Goal: Complete application form

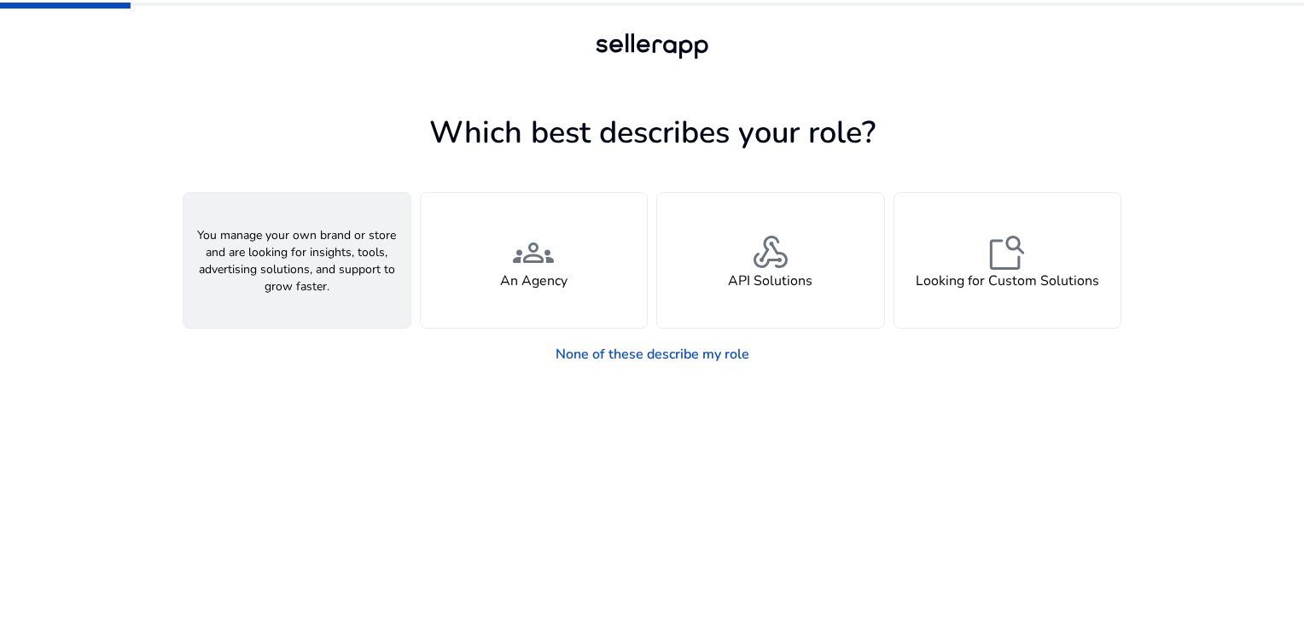
click at [357, 250] on div "person A Seller" at bounding box center [296, 260] width 227 height 135
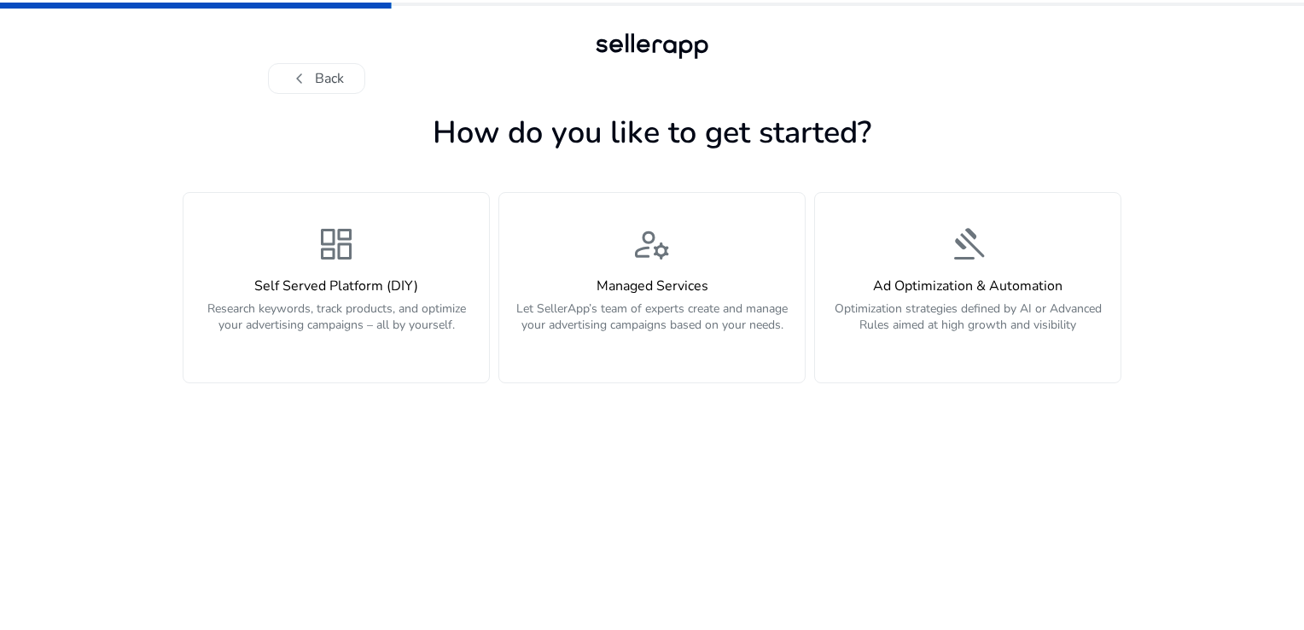
click at [357, 250] on div "dashboard Self Served Platform (DIY) Research keywords, track products, and opt…" at bounding box center [336, 288] width 285 height 128
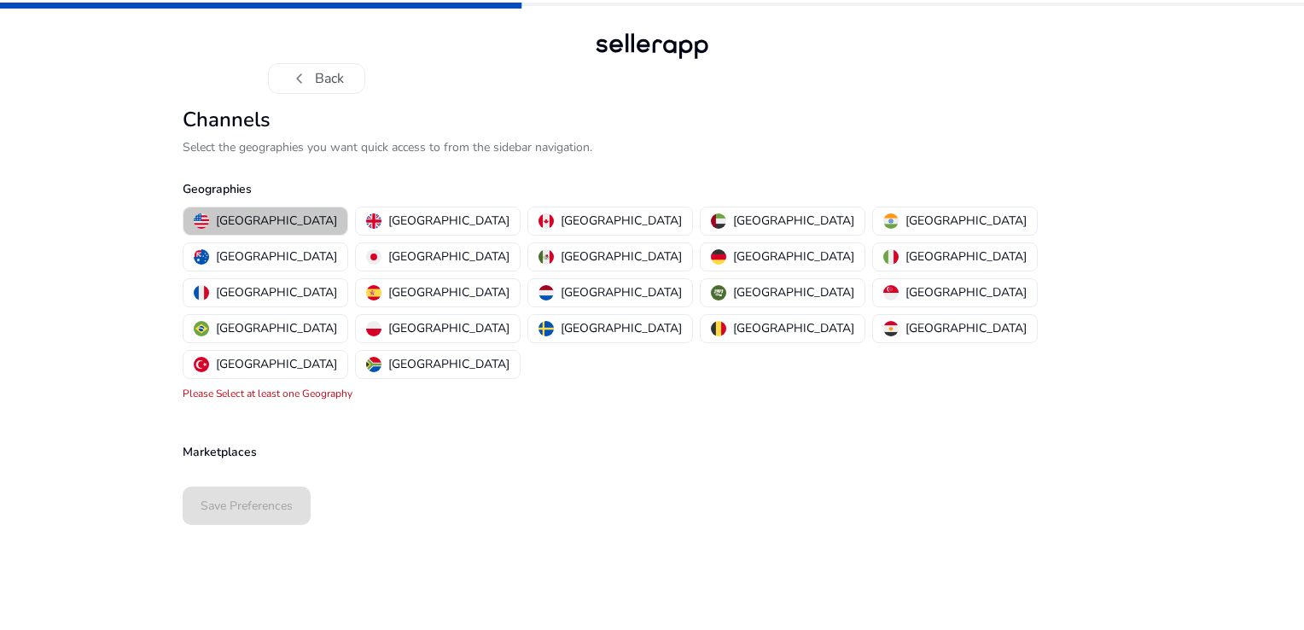
click at [270, 224] on p "[GEOGRAPHIC_DATA]" at bounding box center [276, 221] width 121 height 18
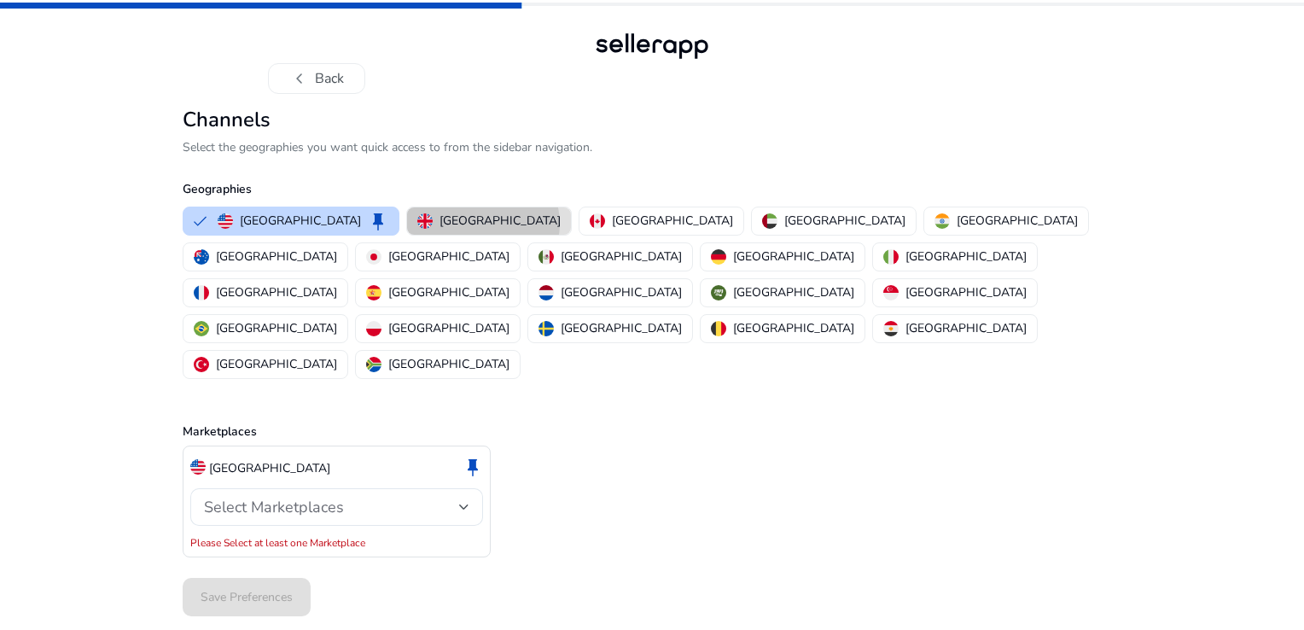
click at [440, 224] on p "[GEOGRAPHIC_DATA]" at bounding box center [500, 221] width 121 height 18
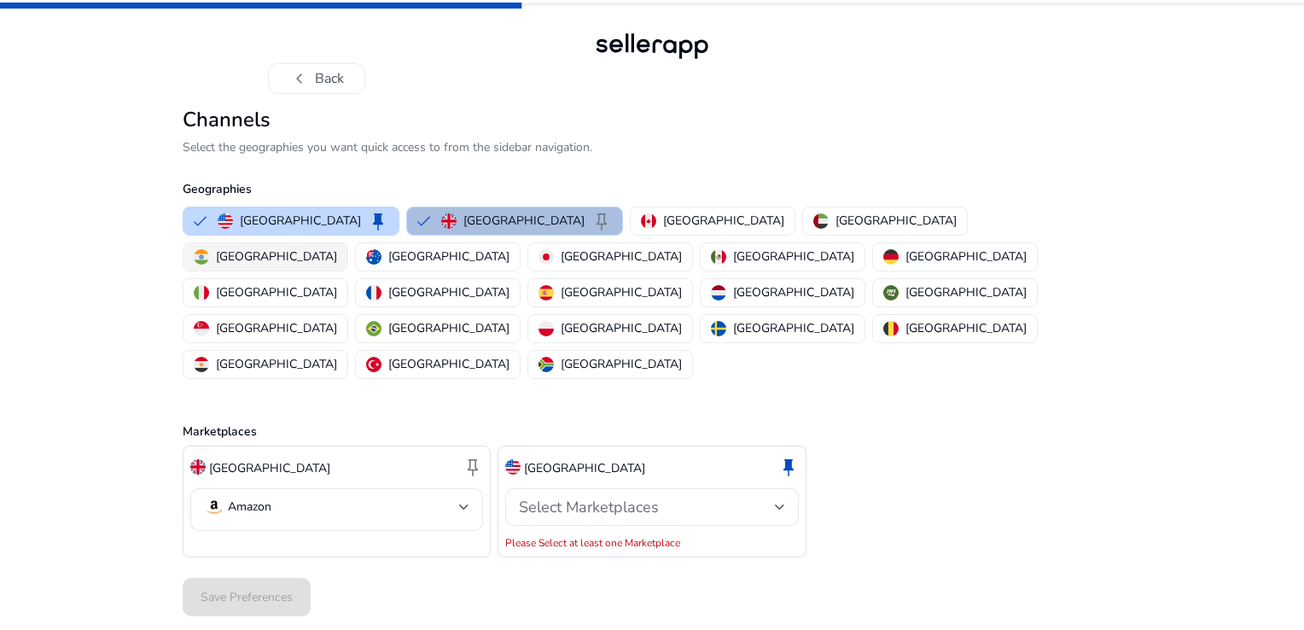
click at [209, 249] on img "button" at bounding box center [201, 256] width 15 height 15
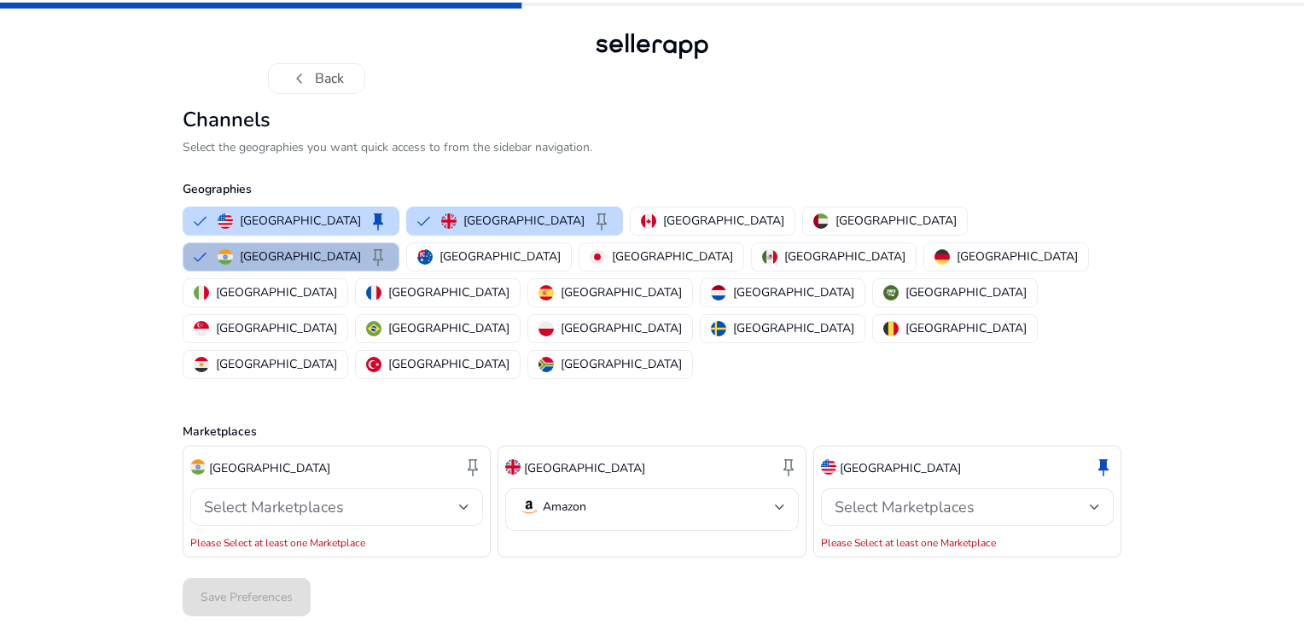
click at [464, 497] on div at bounding box center [464, 507] width 10 height 20
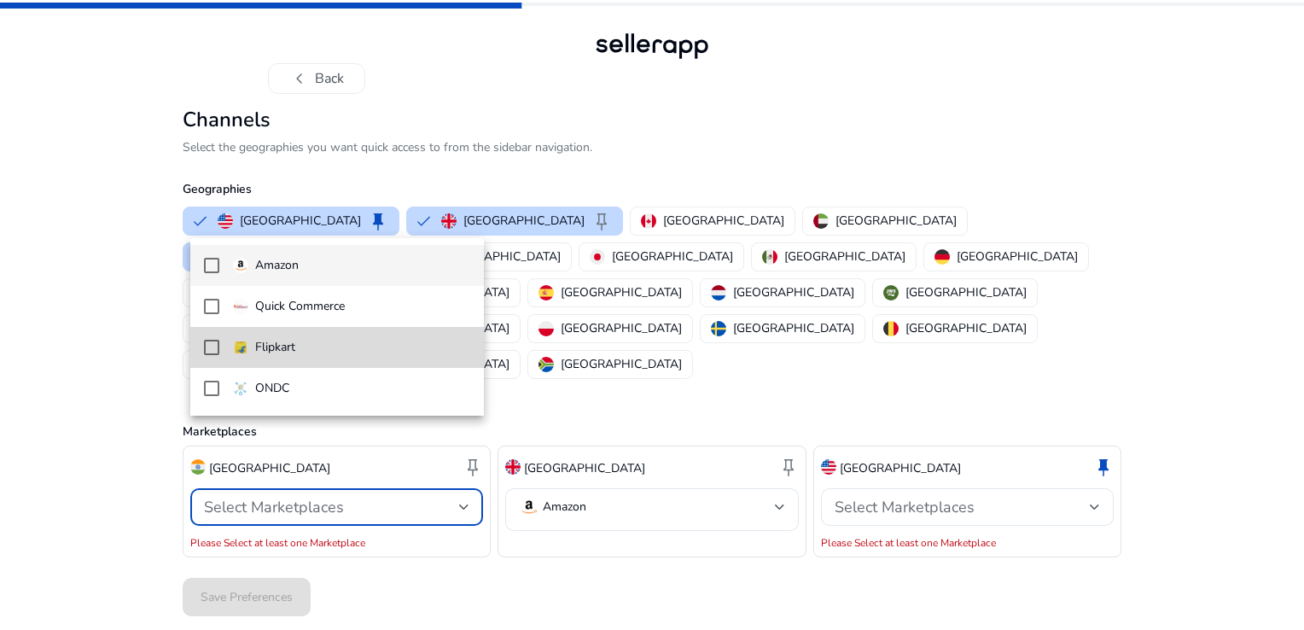
click at [208, 344] on mat-pseudo-checkbox at bounding box center [211, 347] width 15 height 15
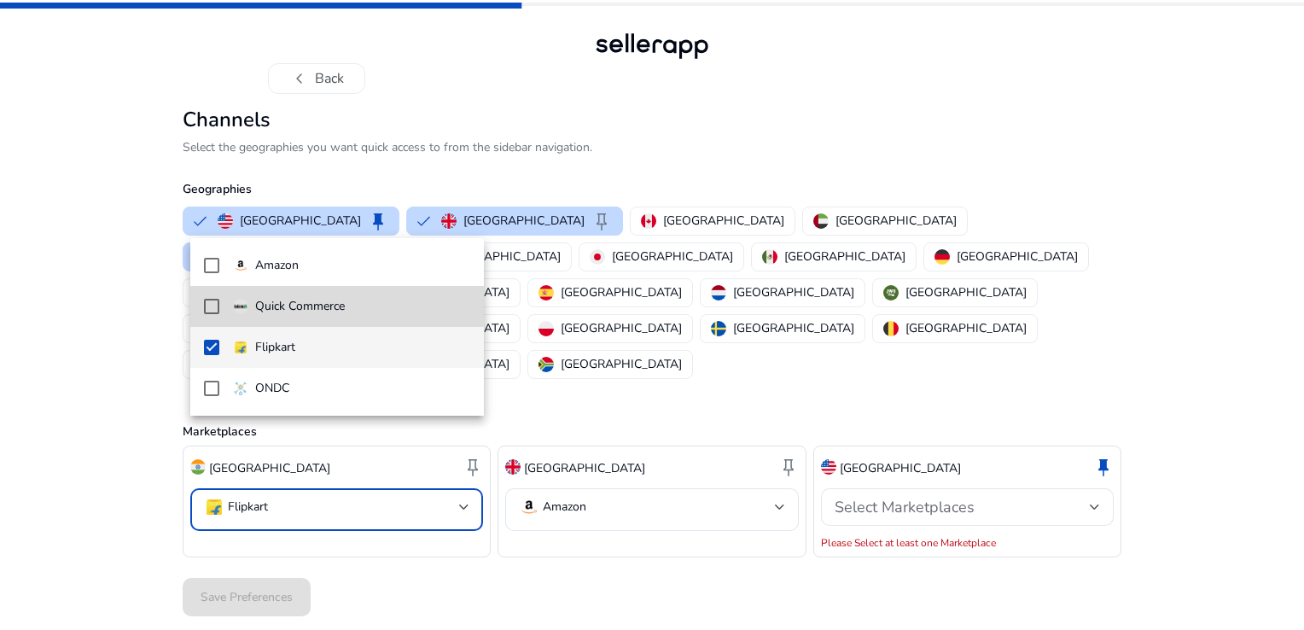
click at [212, 309] on mat-pseudo-checkbox at bounding box center [211, 306] width 15 height 15
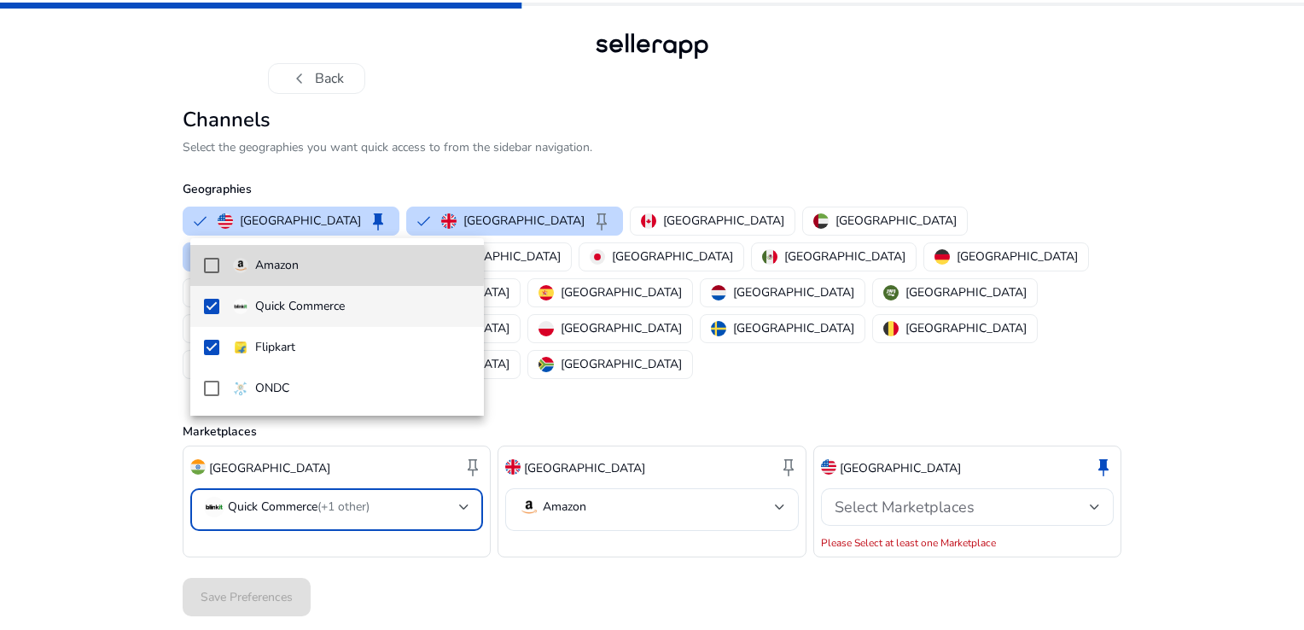
click at [215, 261] on mat-pseudo-checkbox at bounding box center [211, 265] width 15 height 15
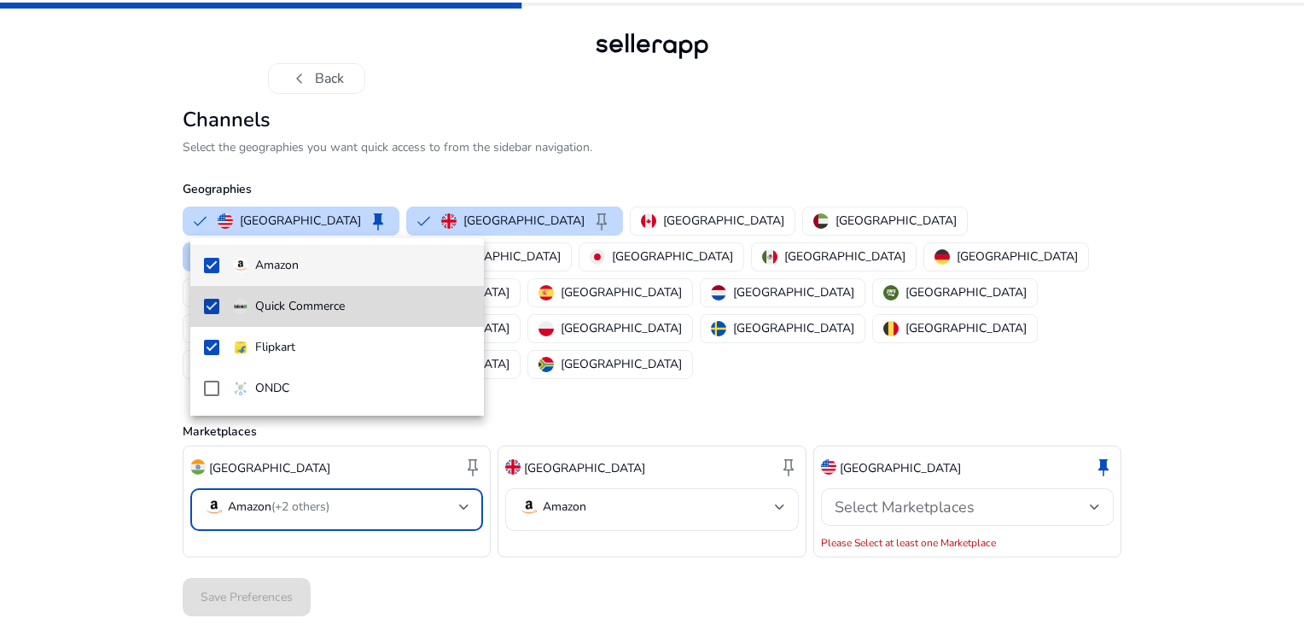
click at [211, 306] on mat-pseudo-checkbox at bounding box center [211, 306] width 15 height 15
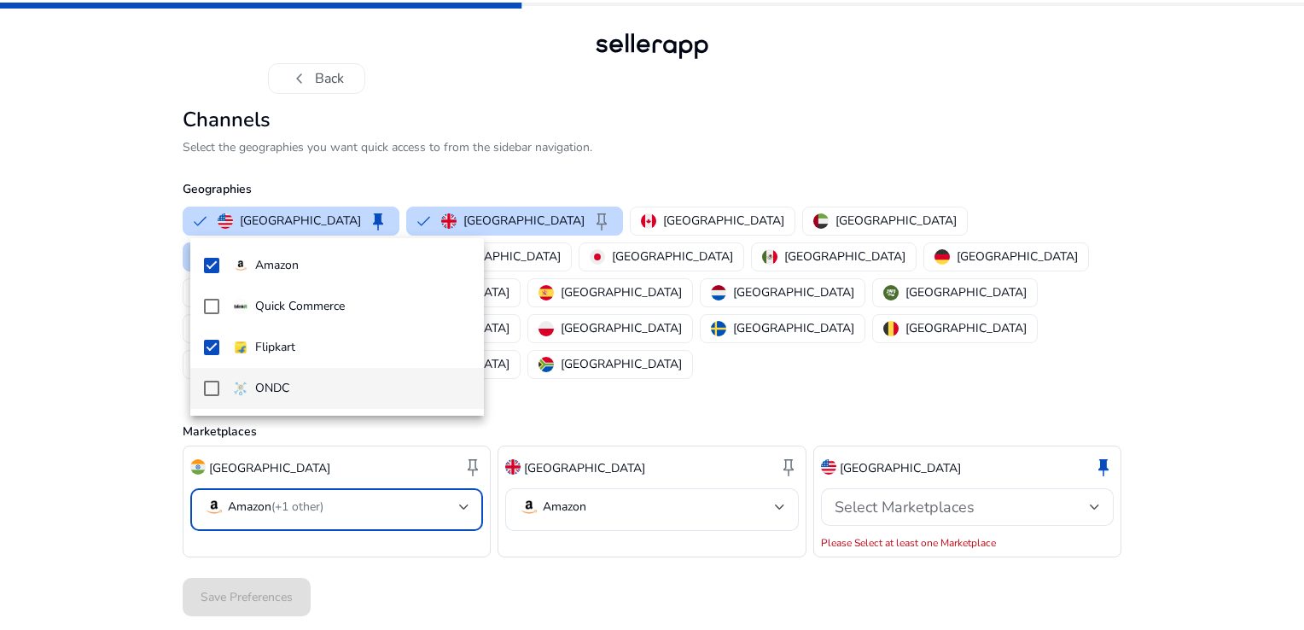
click at [519, 555] on div at bounding box center [652, 315] width 1304 height 630
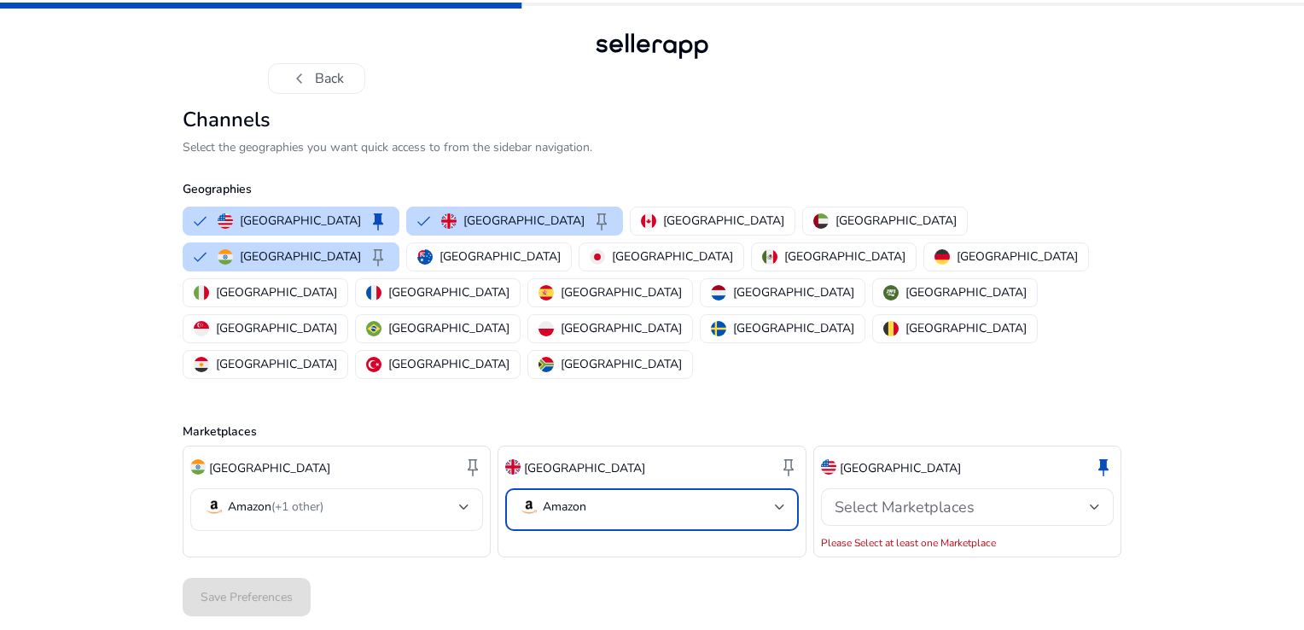
click at [766, 497] on mat-select-trigger "Amazon" at bounding box center [646, 507] width 255 height 20
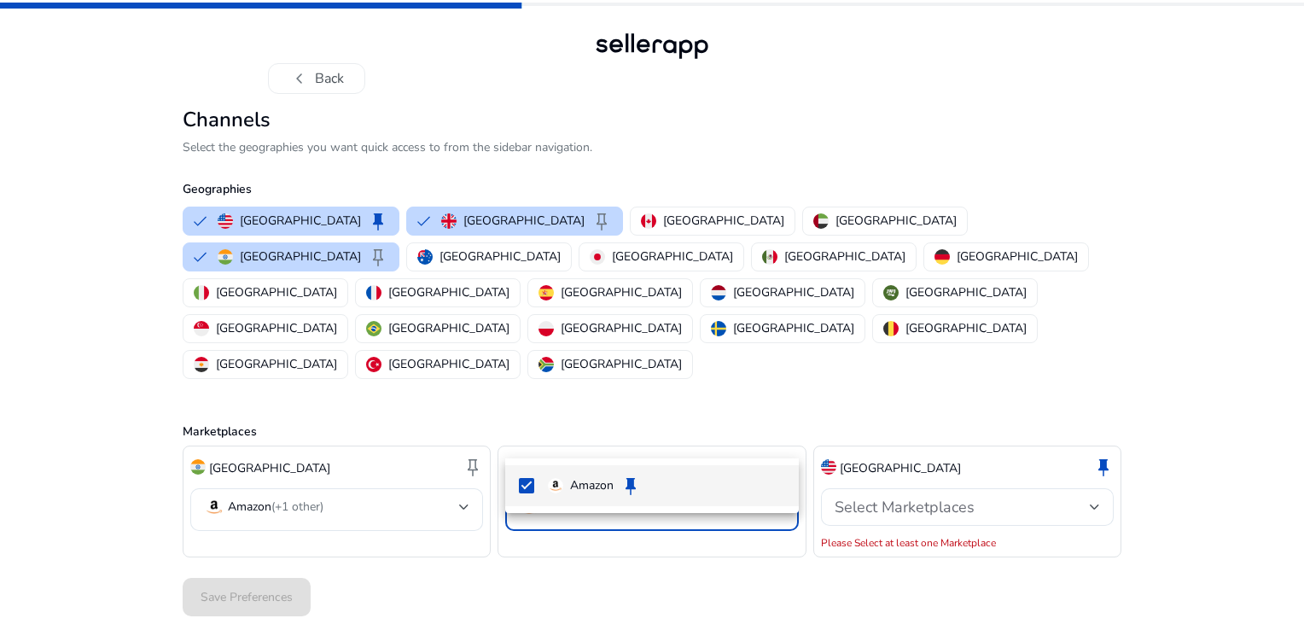
click at [856, 540] on div at bounding box center [652, 315] width 1304 height 630
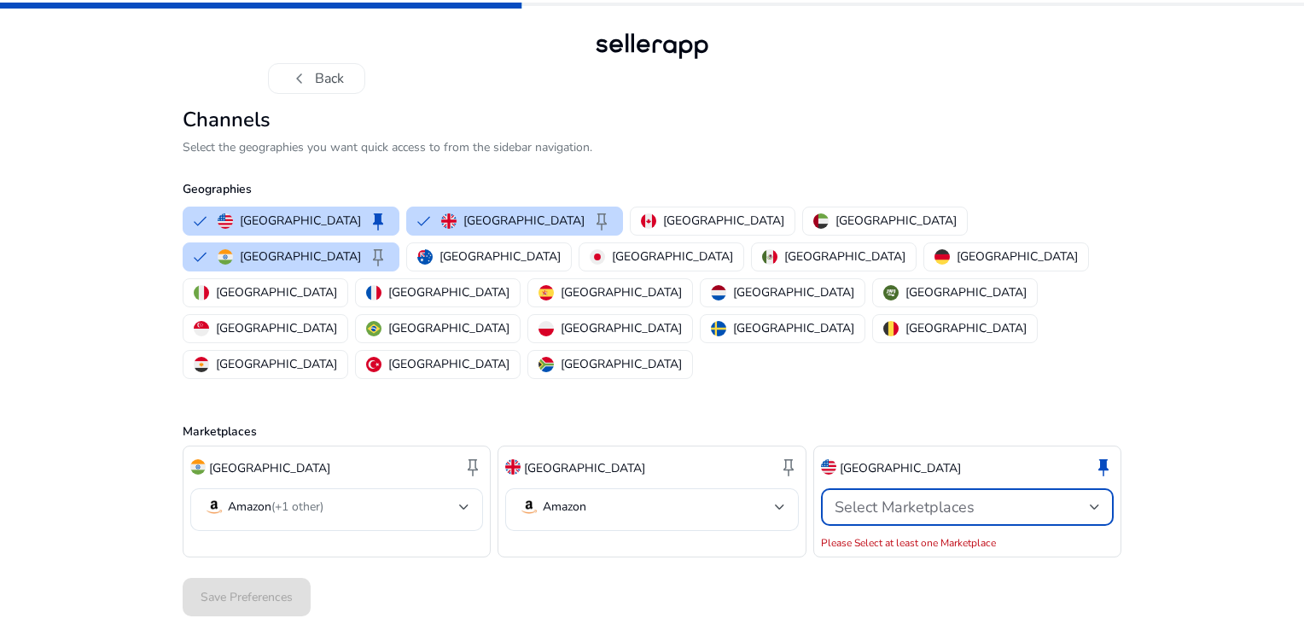
click at [1041, 498] on div "Select Marketplaces" at bounding box center [962, 507] width 255 height 19
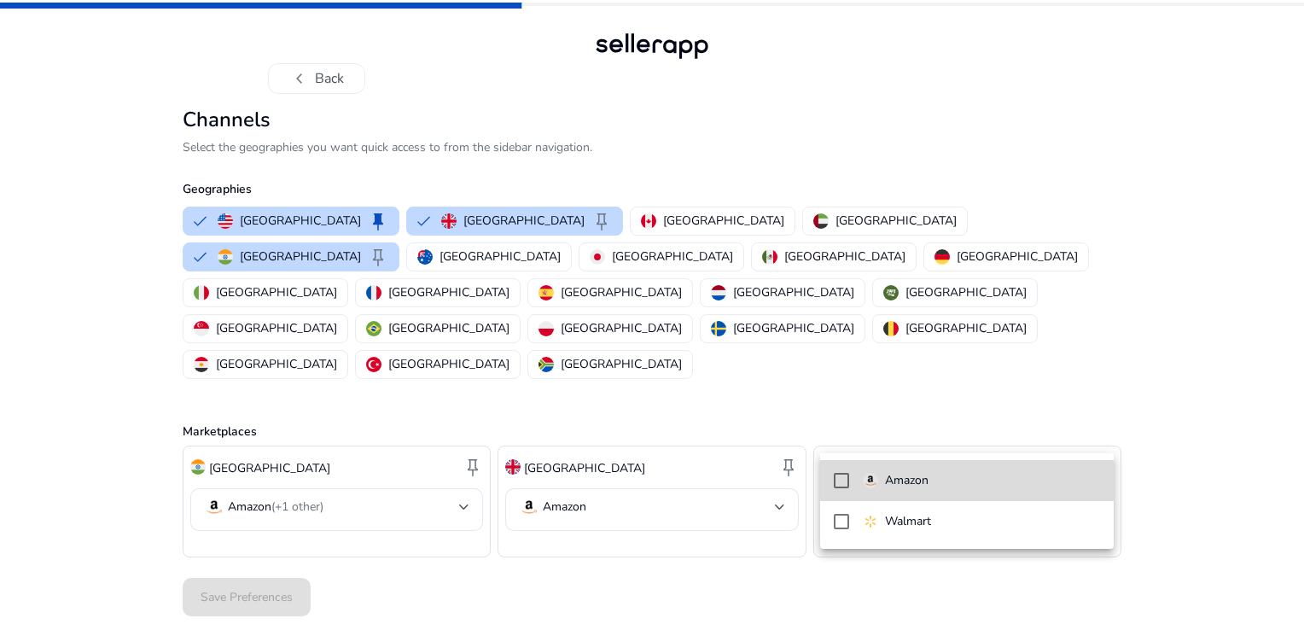
click at [836, 480] on mat-pseudo-checkbox at bounding box center [841, 480] width 15 height 15
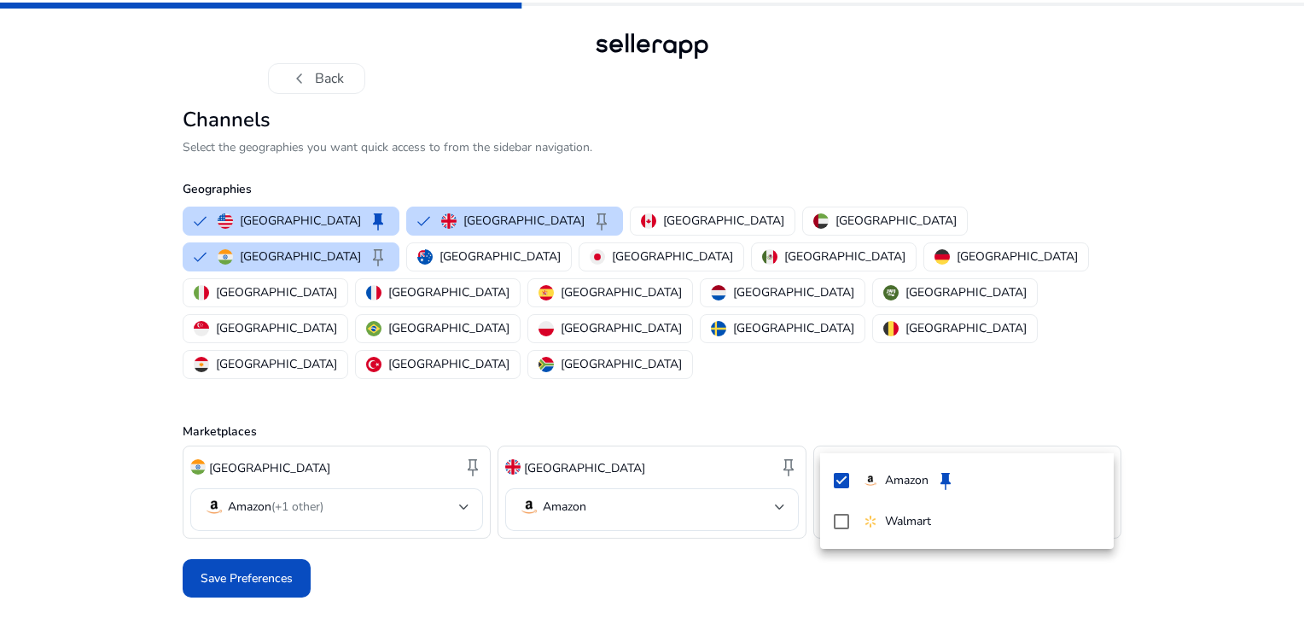
click at [1032, 56] on div at bounding box center [652, 315] width 1304 height 630
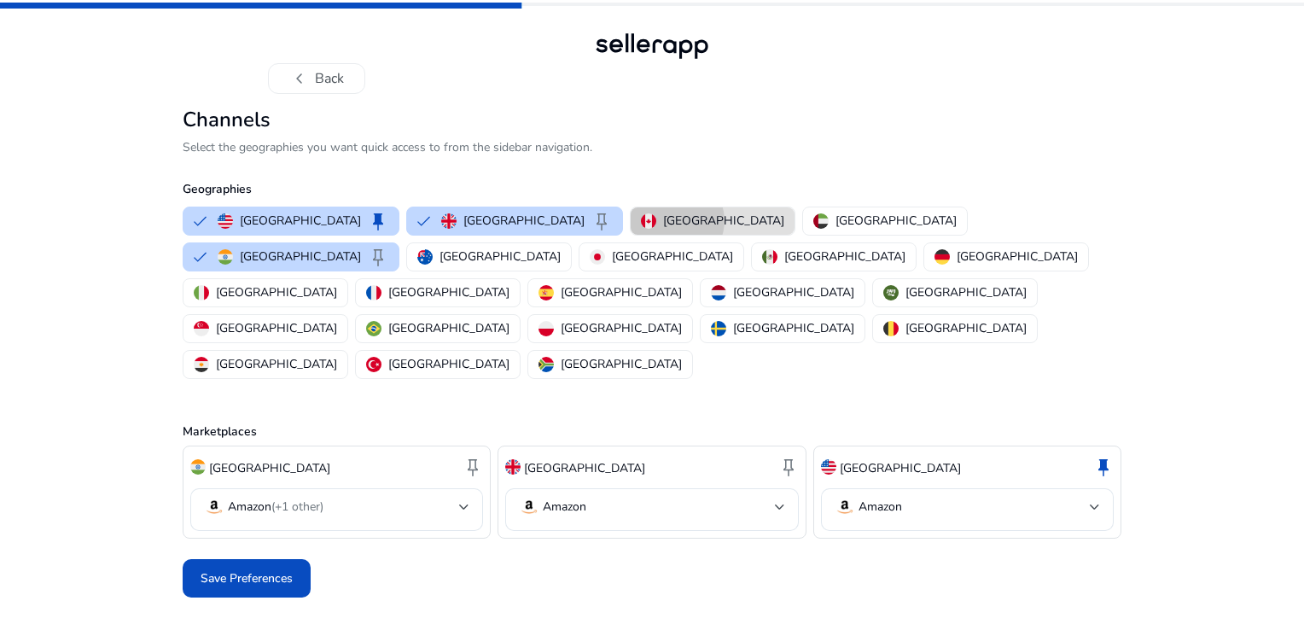
click at [663, 220] on p "[GEOGRAPHIC_DATA]" at bounding box center [723, 221] width 121 height 18
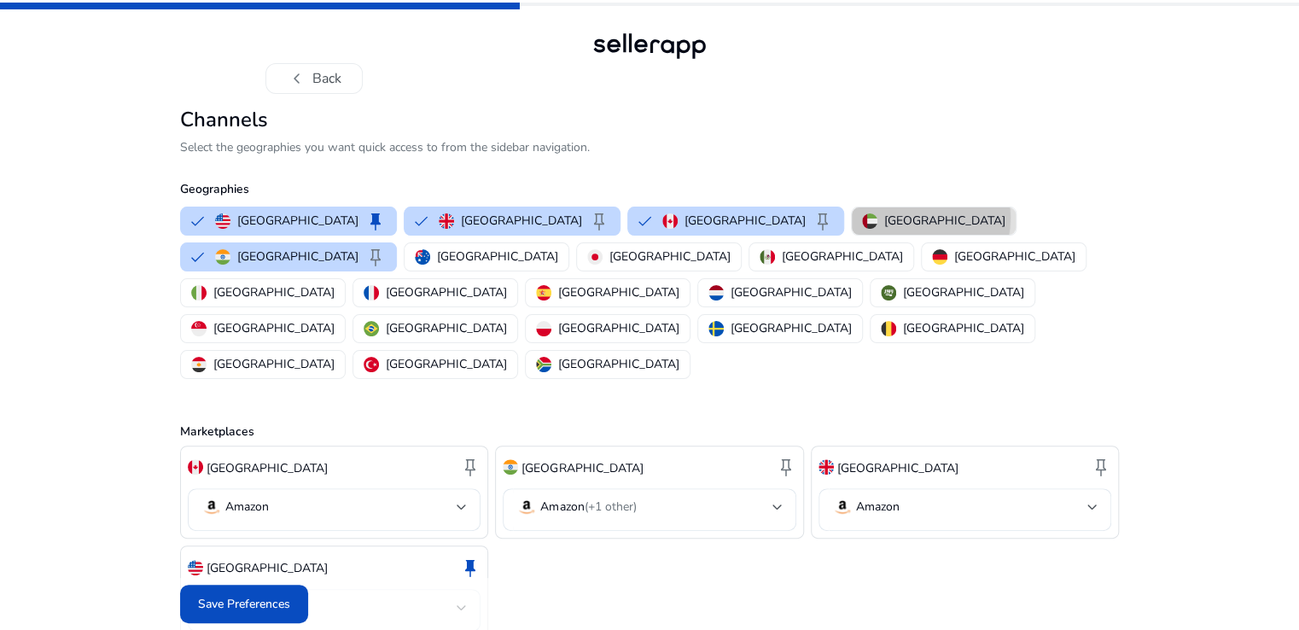
click at [884, 217] on p "[GEOGRAPHIC_DATA]" at bounding box center [944, 221] width 121 height 18
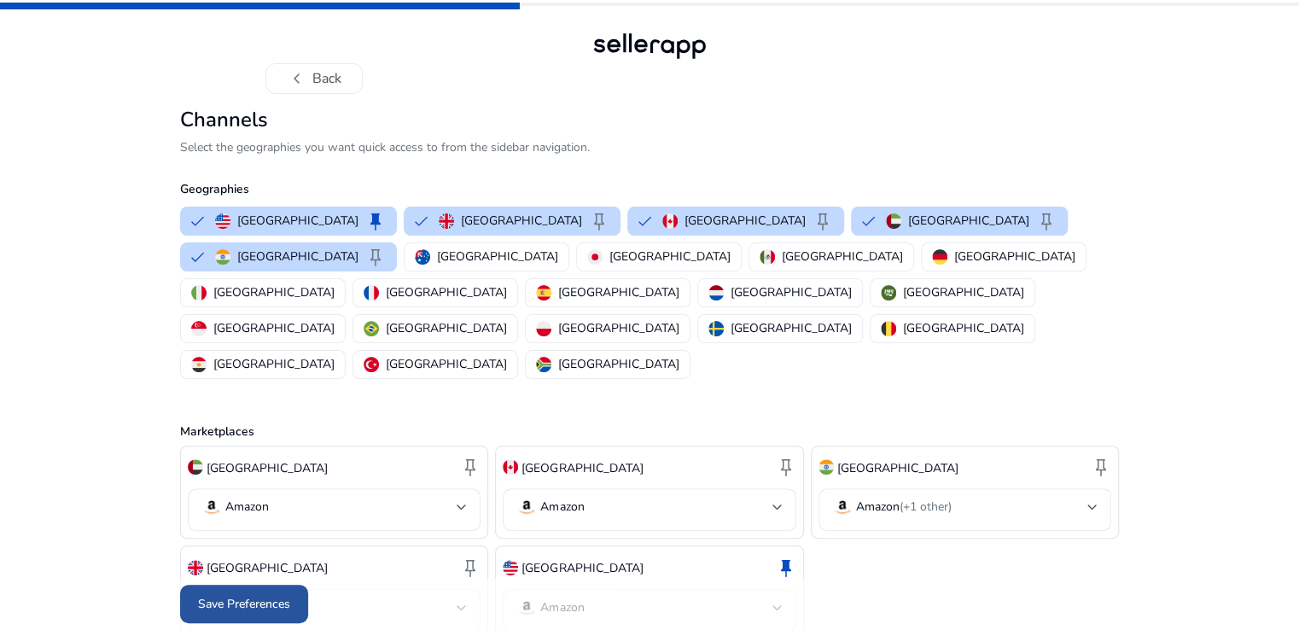
click at [253, 606] on span "Save Preferences" at bounding box center [244, 604] width 92 height 18
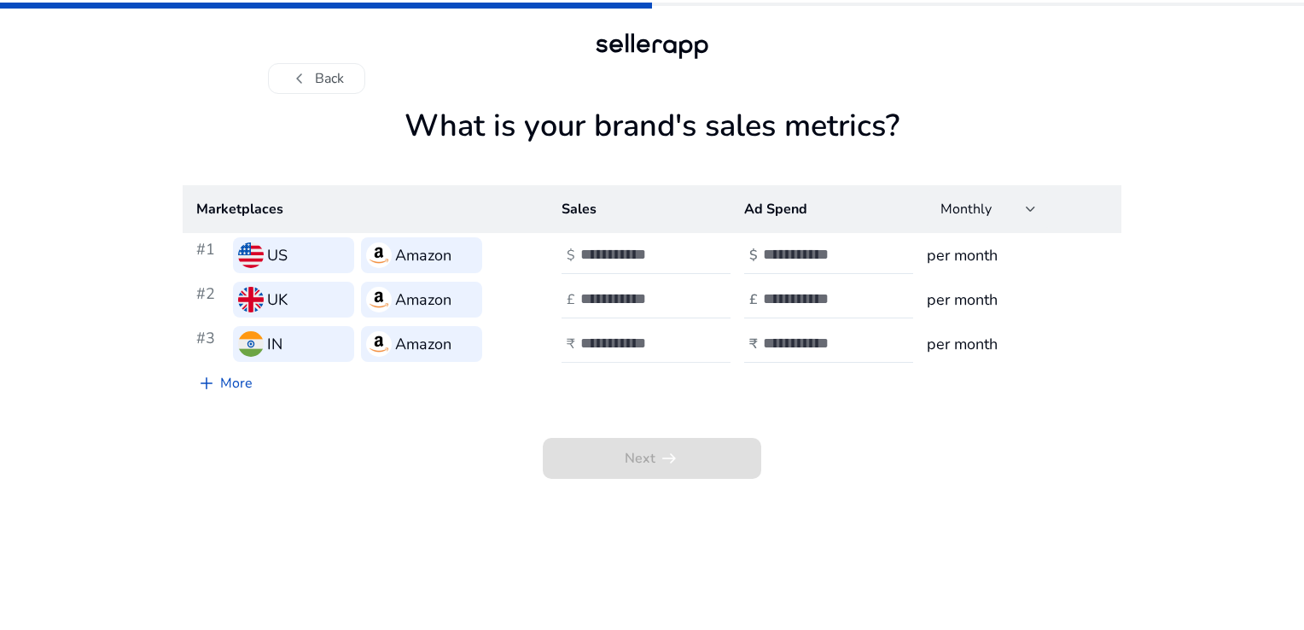
click at [614, 353] on div at bounding box center [657, 344] width 154 height 38
click at [687, 346] on input "**" at bounding box center [637, 343] width 115 height 19
drag, startPoint x: 687, startPoint y: 346, endPoint x: 690, endPoint y: 337, distance: 8.9
click at [690, 337] on input "*" at bounding box center [637, 343] width 115 height 19
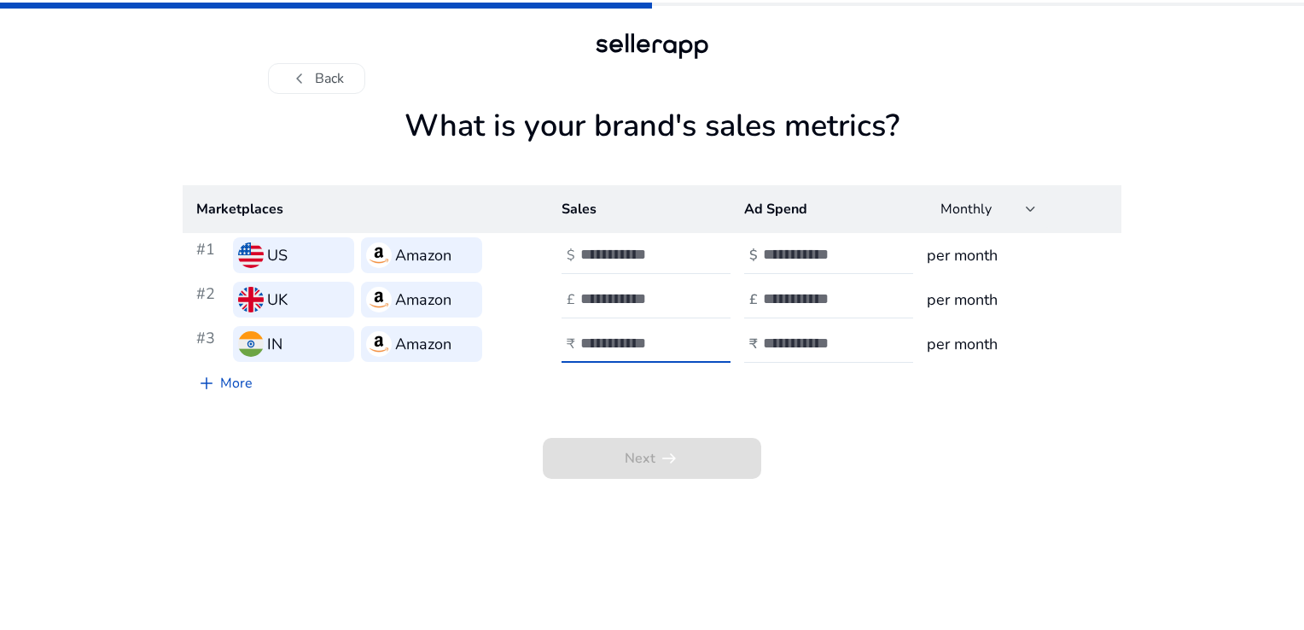
click at [690, 337] on input "*" at bounding box center [637, 343] width 115 height 19
type input "*"
click at [690, 337] on input "*" at bounding box center [637, 343] width 115 height 19
